Goal: Task Accomplishment & Management: Manage account settings

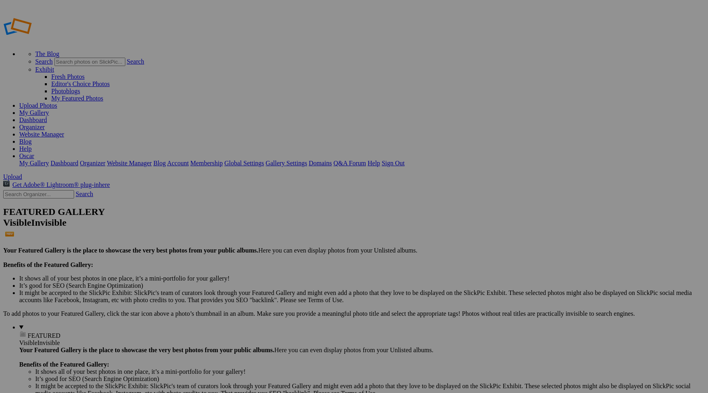
type input "Flying Machines"
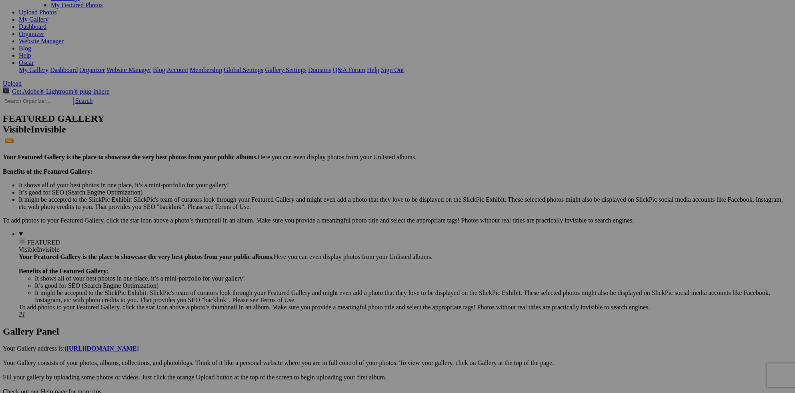
scroll to position [93, 0]
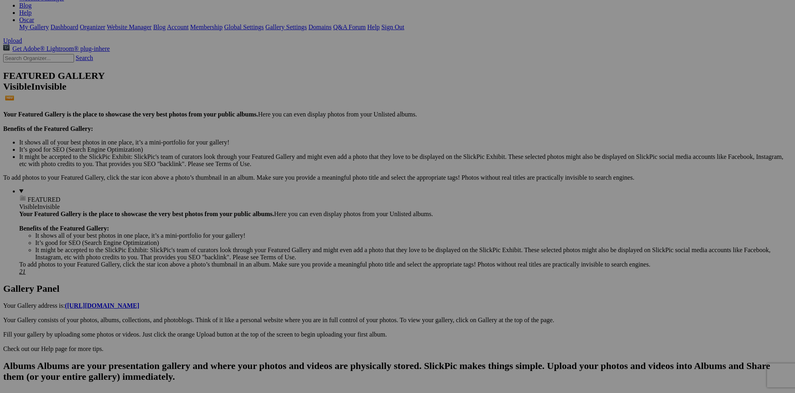
scroll to position [135, 0]
click at [345, 250] on span "Yes" at bounding box center [339, 249] width 9 height 7
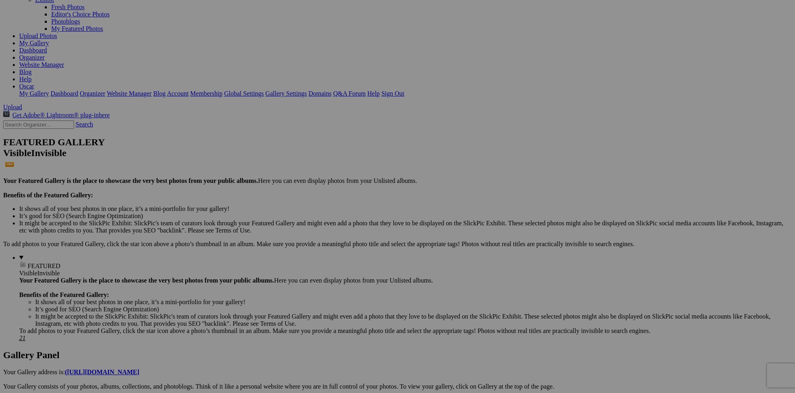
scroll to position [57, 0]
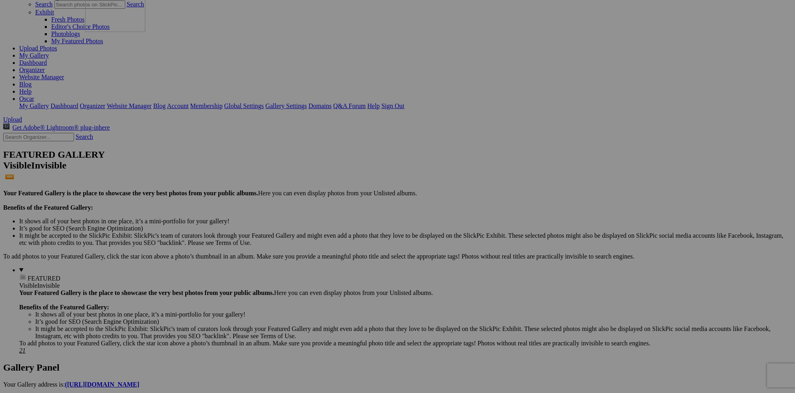
drag, startPoint x: 652, startPoint y: 274, endPoint x: 201, endPoint y: 62, distance: 498.5
drag, startPoint x: 725, startPoint y: 275, endPoint x: 273, endPoint y: 76, distance: 493.4
drag, startPoint x: 141, startPoint y: 369, endPoint x: 333, endPoint y: 70, distance: 355.2
drag, startPoint x: 504, startPoint y: 180, endPoint x: 436, endPoint y: 60, distance: 137.8
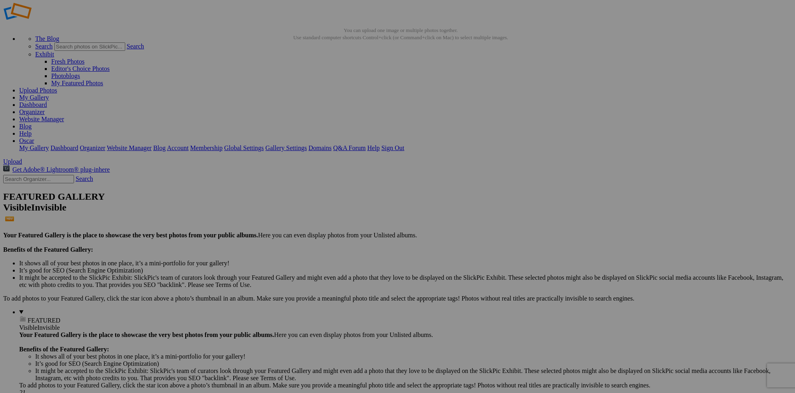
scroll to position [0, 0]
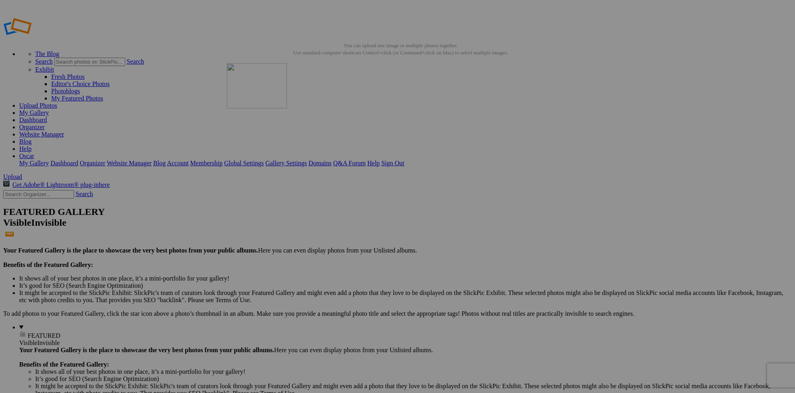
drag, startPoint x: 438, startPoint y: 123, endPoint x: 342, endPoint y: 121, distance: 96.1
drag, startPoint x: 295, startPoint y: 227, endPoint x: 508, endPoint y: 107, distance: 244.5
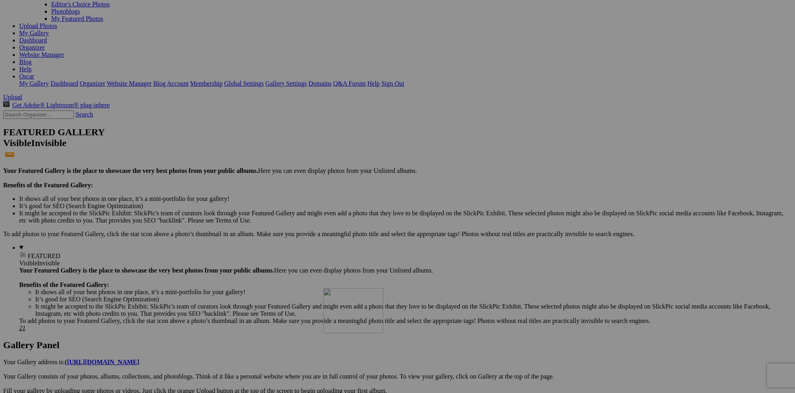
scroll to position [80, 0]
drag, startPoint x: 438, startPoint y: 359, endPoint x: 466, endPoint y: 51, distance: 308.7
drag, startPoint x: 435, startPoint y: 357, endPoint x: 586, endPoint y: 44, distance: 347.5
drag, startPoint x: 440, startPoint y: 56, endPoint x: 518, endPoint y: 50, distance: 78.6
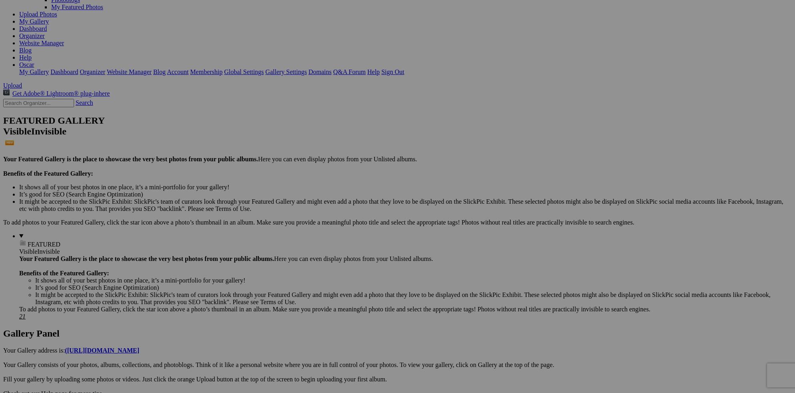
scroll to position [75, 0]
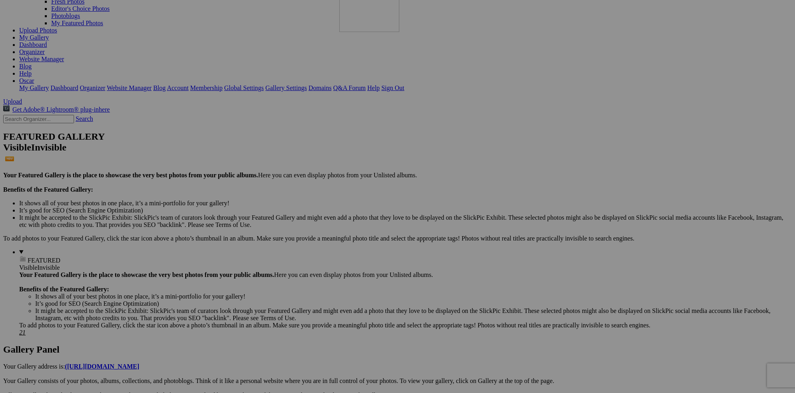
drag, startPoint x: 292, startPoint y: 345, endPoint x: 455, endPoint y: 61, distance: 327.8
drag, startPoint x: 436, startPoint y: 57, endPoint x: 516, endPoint y: 54, distance: 80.5
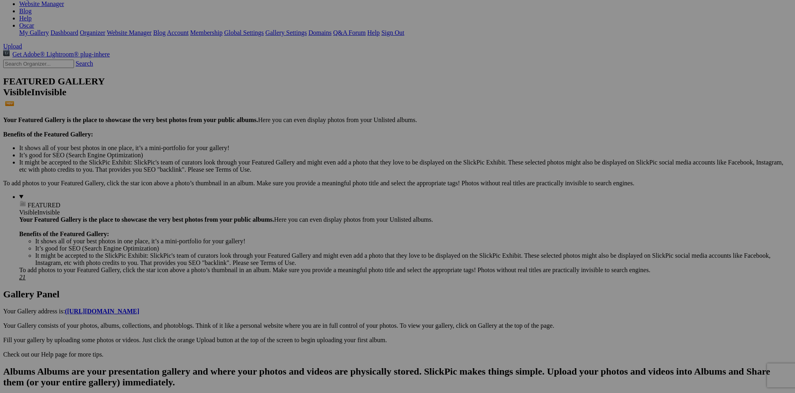
scroll to position [131, 0]
drag, startPoint x: 303, startPoint y: 299, endPoint x: 418, endPoint y: 95, distance: 234.3
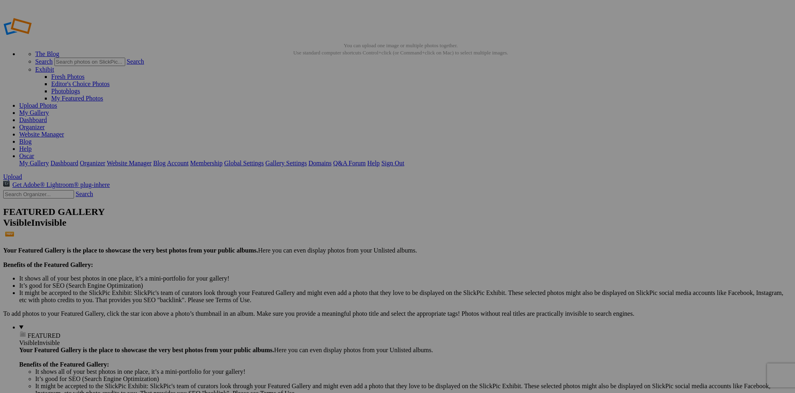
scroll to position [0, 0]
drag, startPoint x: 432, startPoint y: 217, endPoint x: 466, endPoint y: 128, distance: 95.9
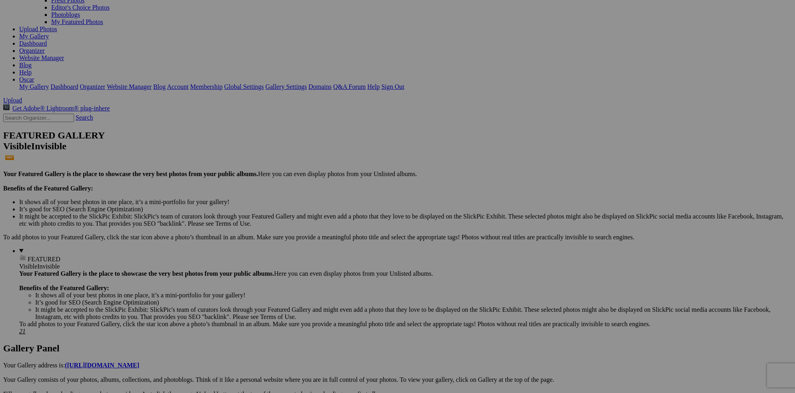
scroll to position [74, 0]
drag, startPoint x: 438, startPoint y: 351, endPoint x: 331, endPoint y: 164, distance: 215.8
drag, startPoint x: 440, startPoint y: 361, endPoint x: 337, endPoint y: 168, distance: 218.5
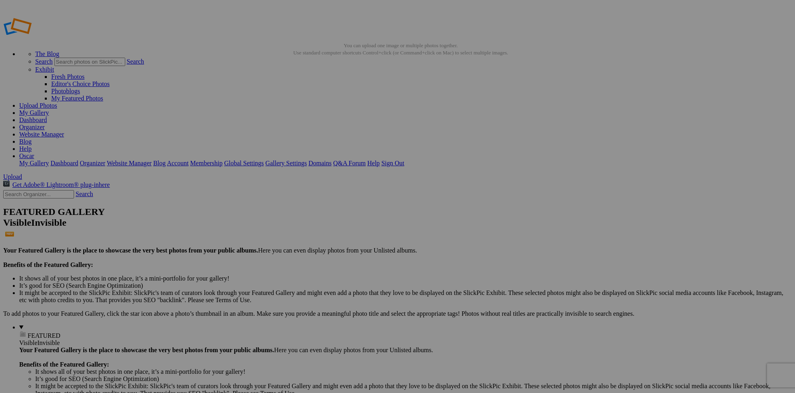
scroll to position [0, 0]
drag, startPoint x: 227, startPoint y: 223, endPoint x: 596, endPoint y: 104, distance: 387.2
drag, startPoint x: 639, startPoint y: 116, endPoint x: 551, endPoint y: 117, distance: 88.5
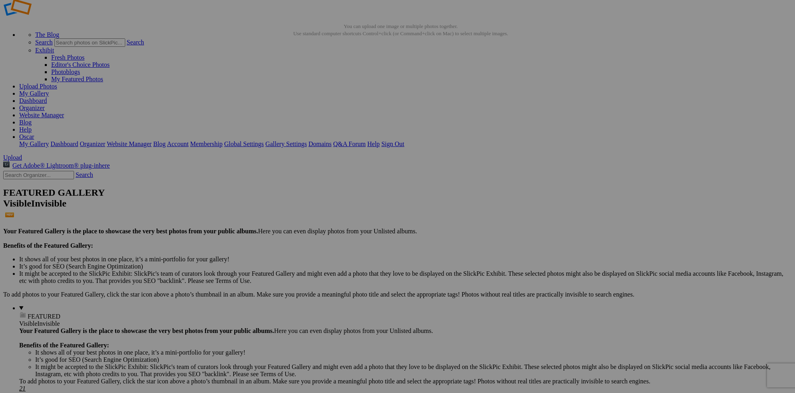
scroll to position [20, 0]
click at [345, 250] on span "Yes" at bounding box center [339, 249] width 9 height 7
drag, startPoint x: 361, startPoint y: 204, endPoint x: 658, endPoint y: 88, distance: 319.1
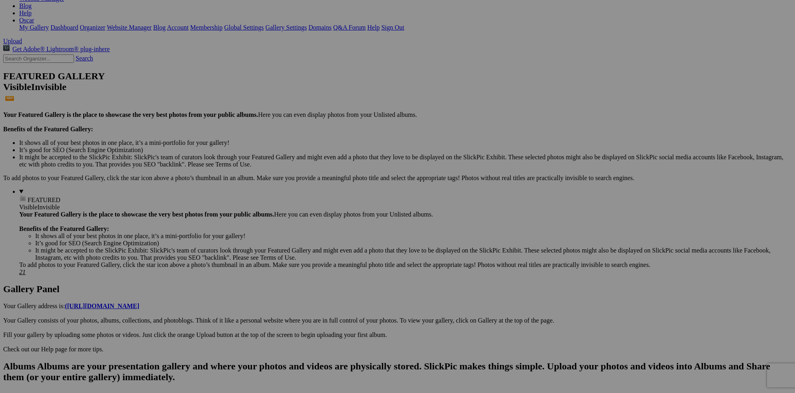
scroll to position [135, 0]
drag, startPoint x: 716, startPoint y: 195, endPoint x: 343, endPoint y: 190, distance: 373.1
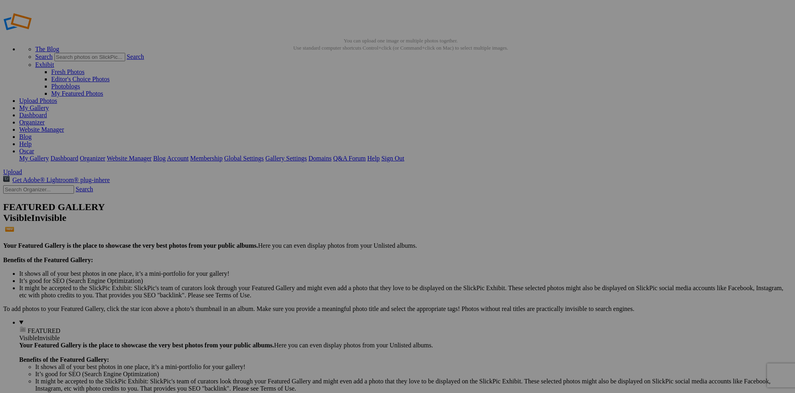
scroll to position [4, 0]
click at [345, 249] on span "Yes" at bounding box center [339, 249] width 9 height 7
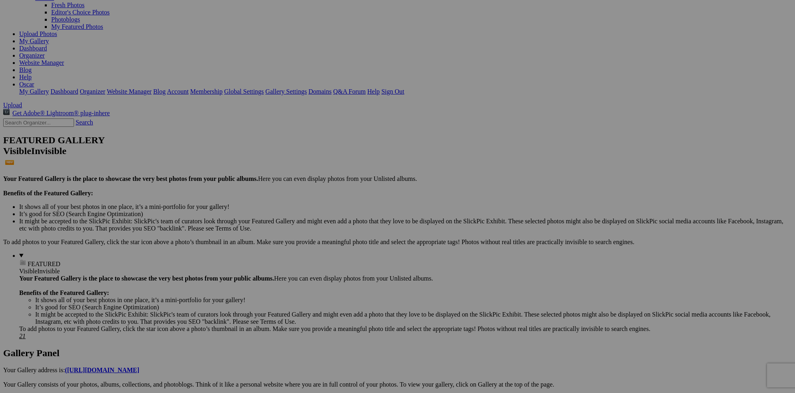
scroll to position [87, 0]
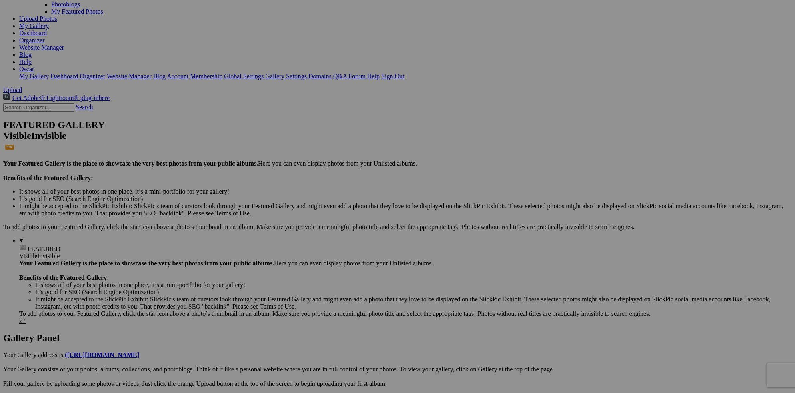
click at [345, 248] on span "Yes" at bounding box center [339, 249] width 9 height 7
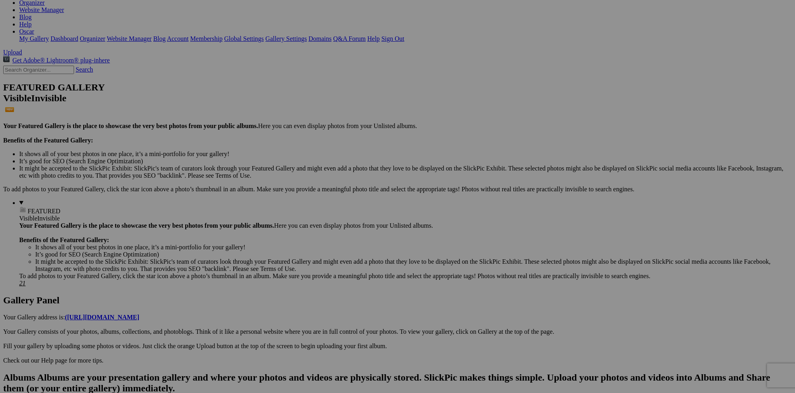
scroll to position [126, 0]
drag, startPoint x: 645, startPoint y: 211, endPoint x: 136, endPoint y: 198, distance: 508.5
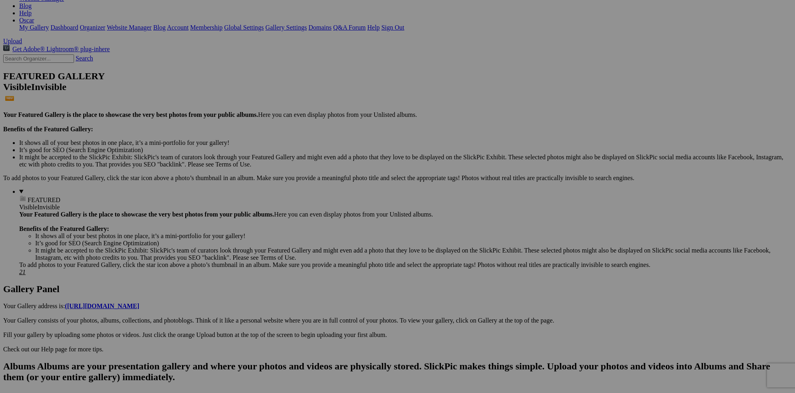
scroll to position [135, 0]
click at [345, 249] on span "Yes" at bounding box center [339, 249] width 9 height 7
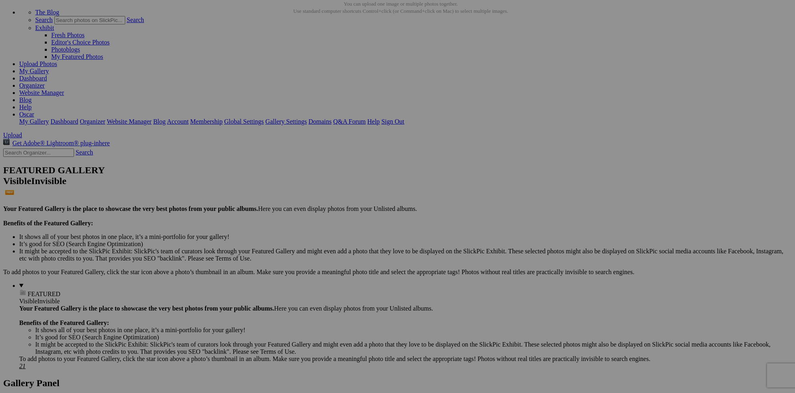
scroll to position [42, 0]
click at [345, 249] on span "Yes" at bounding box center [339, 249] width 9 height 7
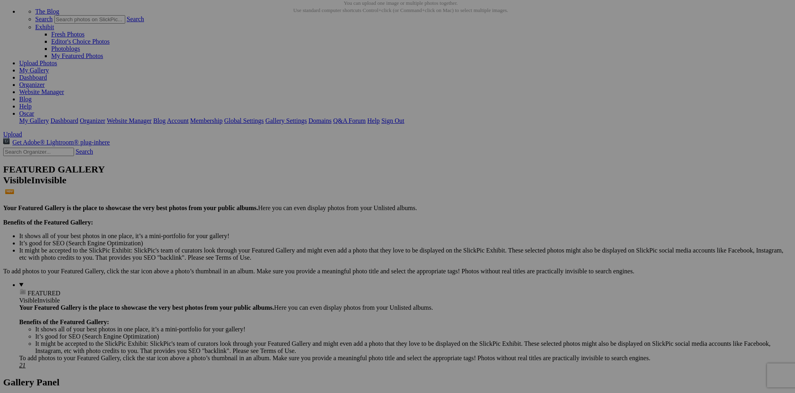
click at [345, 248] on span "Yes" at bounding box center [339, 249] width 9 height 7
click at [345, 253] on span "Yes" at bounding box center [339, 249] width 9 height 7
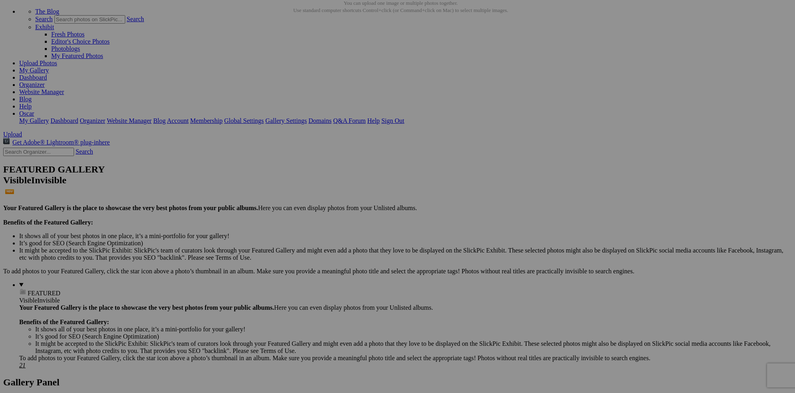
click at [345, 250] on span "Yes" at bounding box center [339, 249] width 9 height 7
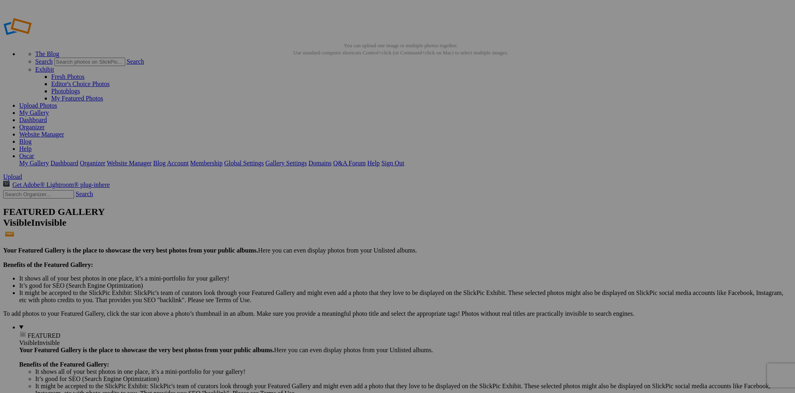
scroll to position [0, 0]
click at [49, 109] on link "My Gallery" at bounding box center [34, 112] width 30 height 7
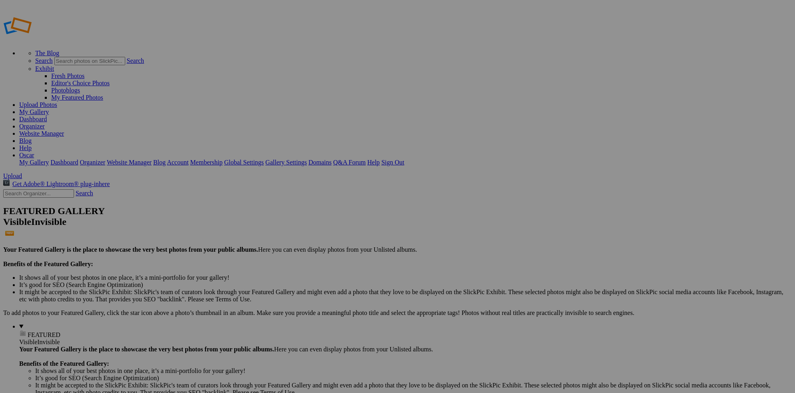
type input "[GEOGRAPHIC_DATA]"
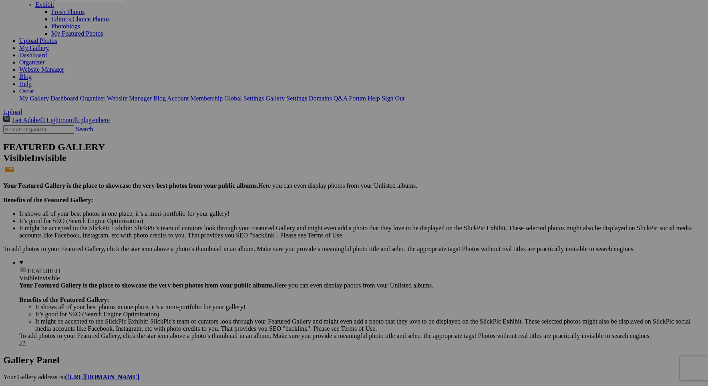
scroll to position [64, 0]
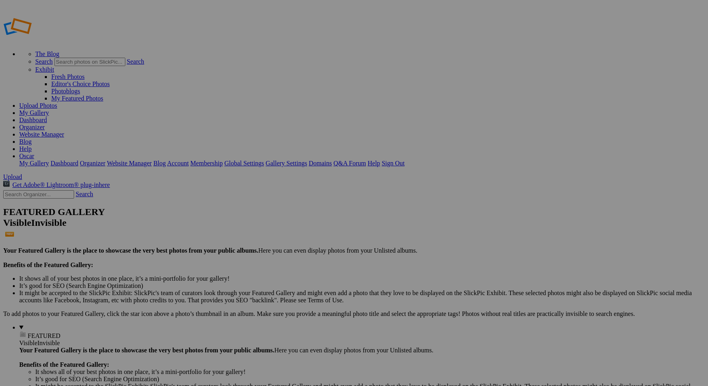
type input "Lamprea"
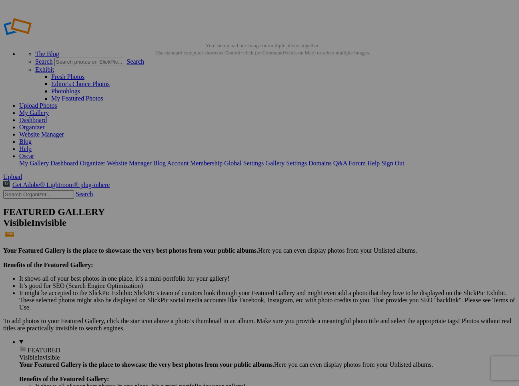
click at [207, 247] on link "Yes" at bounding box center [201, 245] width 9 height 7
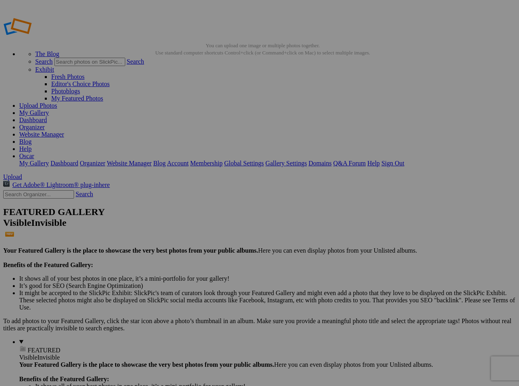
click at [207, 246] on span "Yes" at bounding box center [201, 245] width 9 height 7
drag, startPoint x: 306, startPoint y: 118, endPoint x: 199, endPoint y: 112, distance: 106.6
drag, startPoint x: 381, startPoint y: 117, endPoint x: 280, endPoint y: 113, distance: 101.0
drag, startPoint x: 386, startPoint y: 225, endPoint x: 348, endPoint y: 130, distance: 102.2
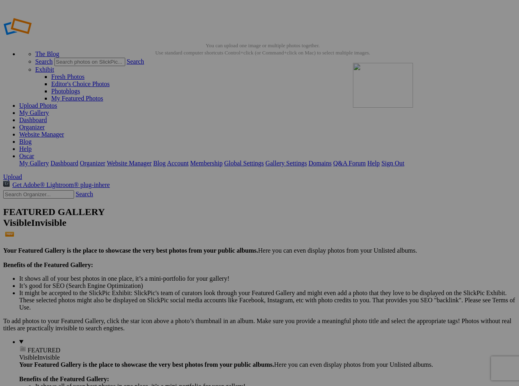
drag, startPoint x: 163, startPoint y: 223, endPoint x: 468, endPoint y: 120, distance: 321.8
drag, startPoint x: 230, startPoint y: 221, endPoint x: 146, endPoint y: 216, distance: 84.6
drag, startPoint x: 156, startPoint y: 315, endPoint x: 364, endPoint y: 309, distance: 208.6
drag, startPoint x: 462, startPoint y: 213, endPoint x: 335, endPoint y: 311, distance: 160.4
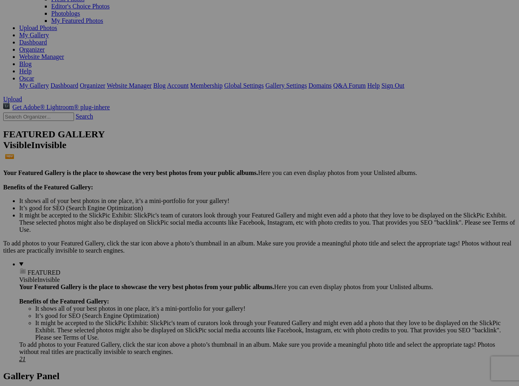
scroll to position [77, 0]
drag, startPoint x: 464, startPoint y: 154, endPoint x: 227, endPoint y: 271, distance: 264.9
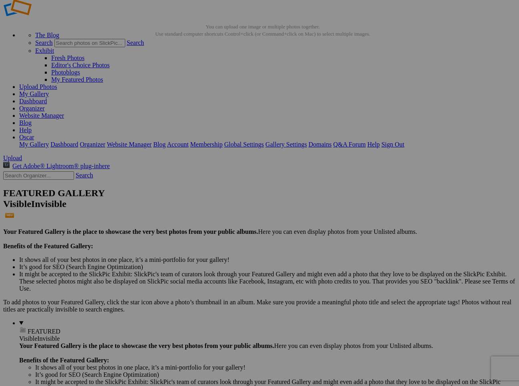
scroll to position [18, 0]
drag, startPoint x: 309, startPoint y: 202, endPoint x: 214, endPoint y: 201, distance: 95.3
click at [207, 246] on span "Yes" at bounding box center [201, 245] width 9 height 7
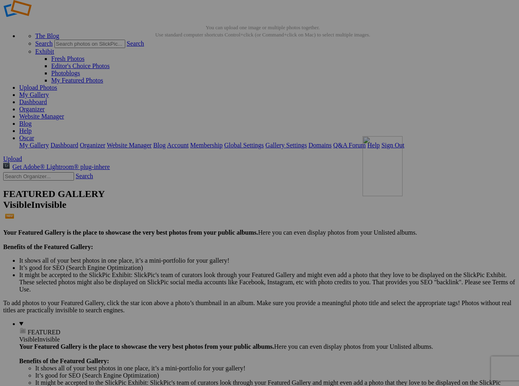
drag, startPoint x: 157, startPoint y: 299, endPoint x: 478, endPoint y: 194, distance: 338.2
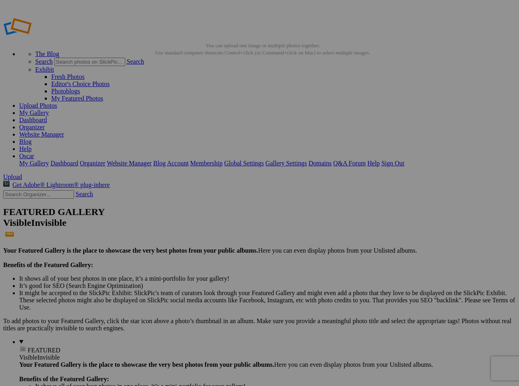
scroll to position [0, 0]
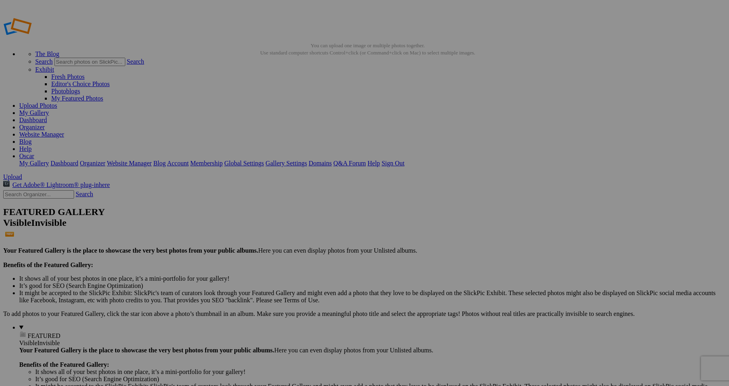
click at [49, 109] on link "My Gallery" at bounding box center [34, 112] width 30 height 7
